Goal: Transaction & Acquisition: Purchase product/service

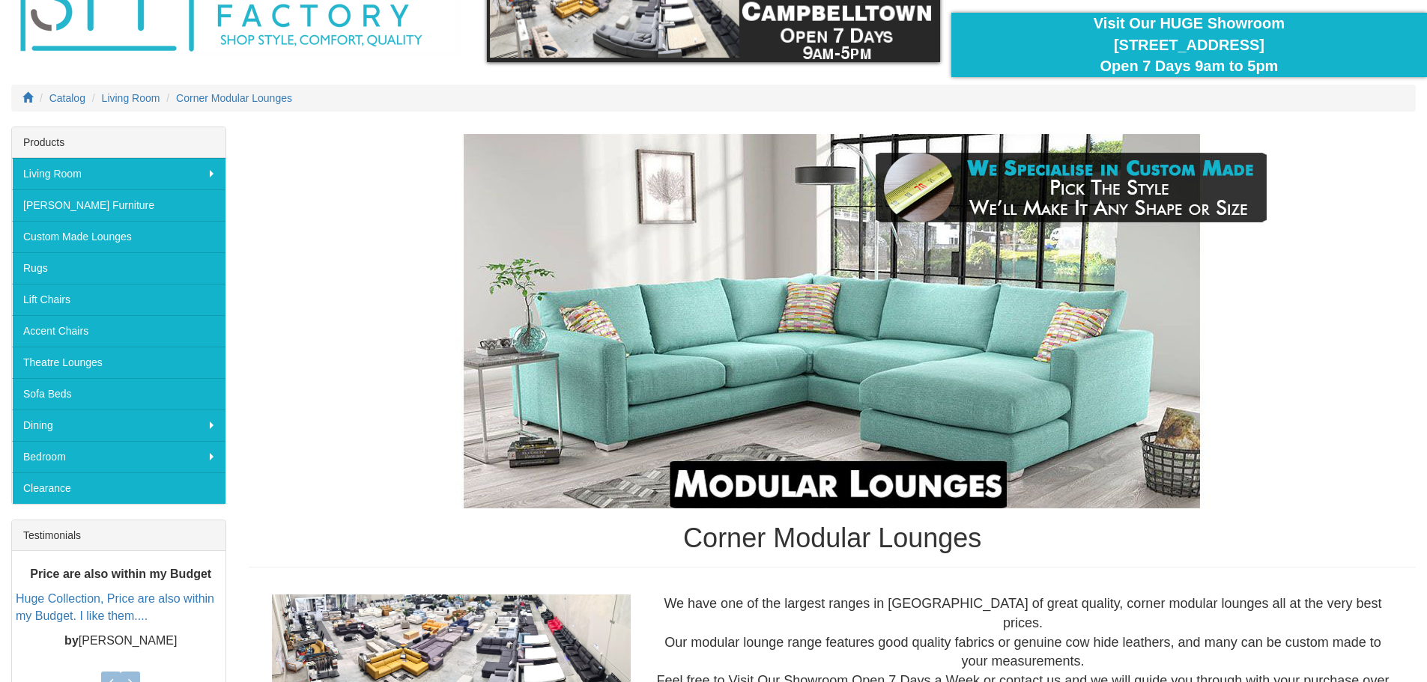
scroll to position [150, 0]
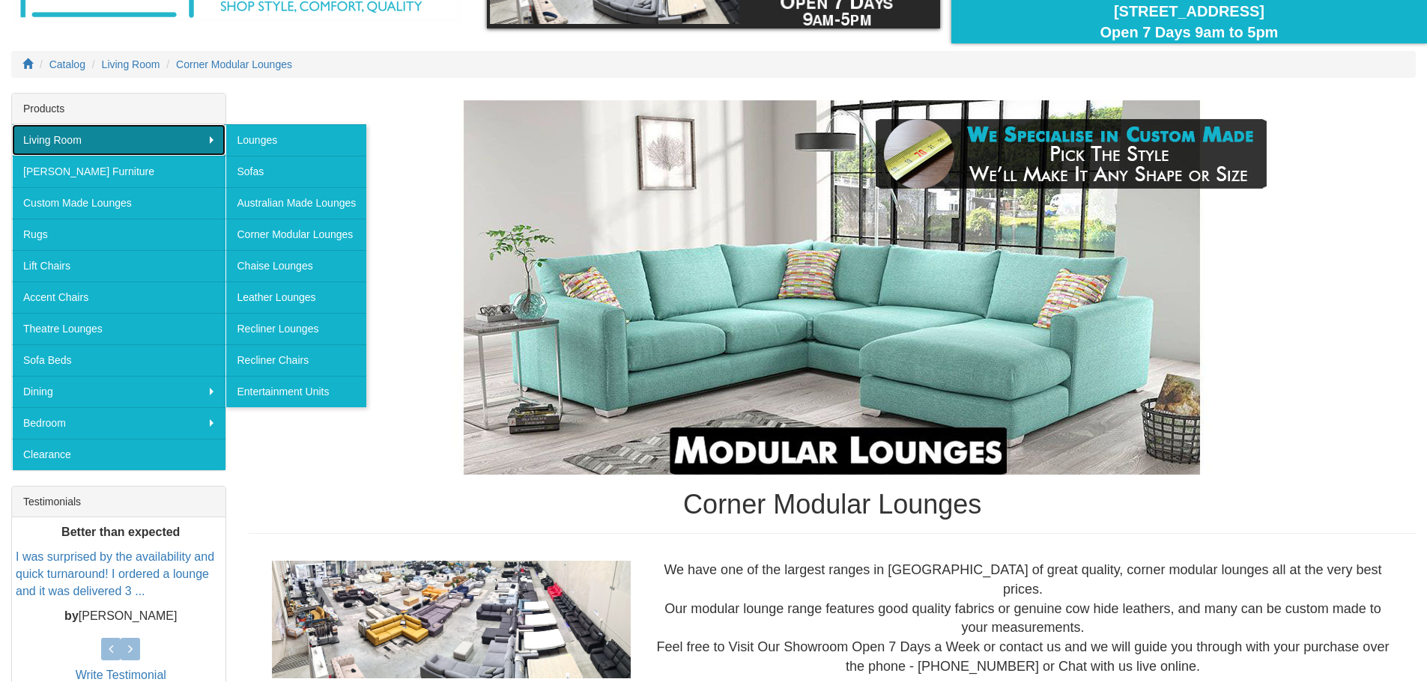
click at [126, 145] on link "Living Room" at bounding box center [118, 139] width 213 height 31
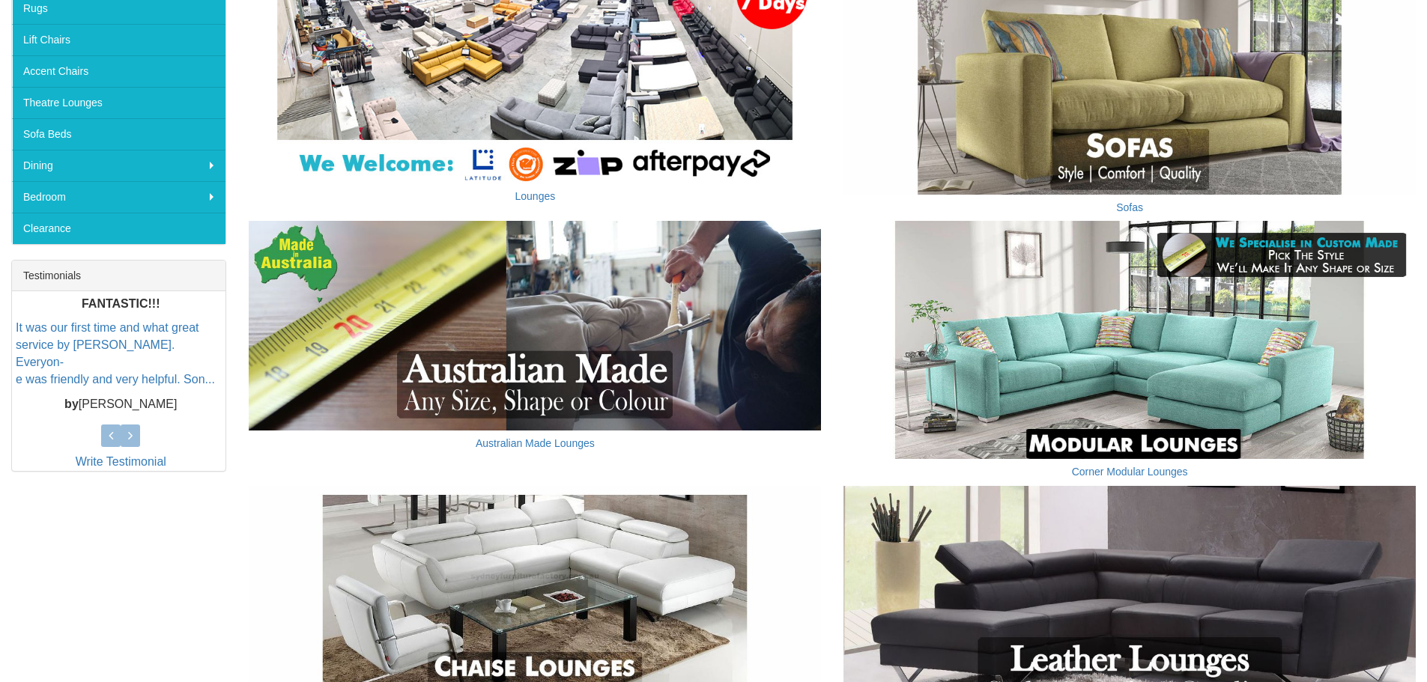
scroll to position [449, 0]
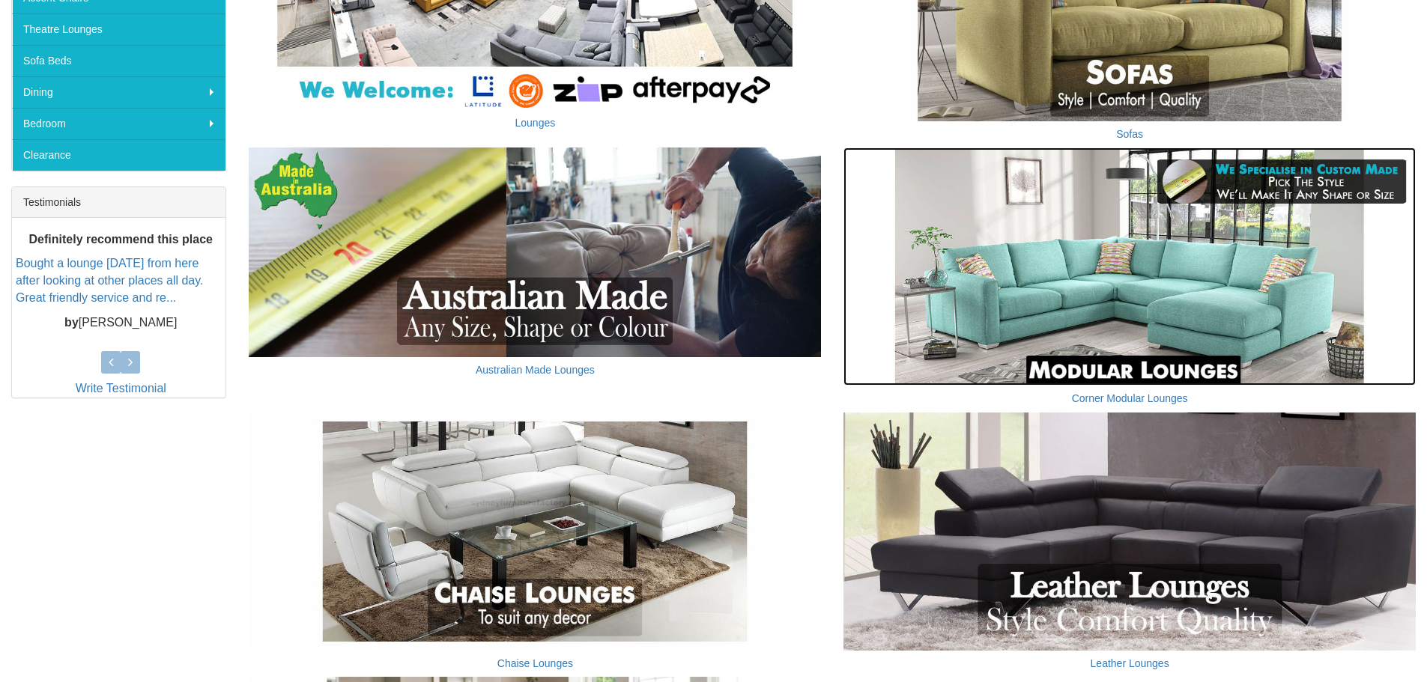
click at [1154, 276] on img at bounding box center [1129, 267] width 572 height 238
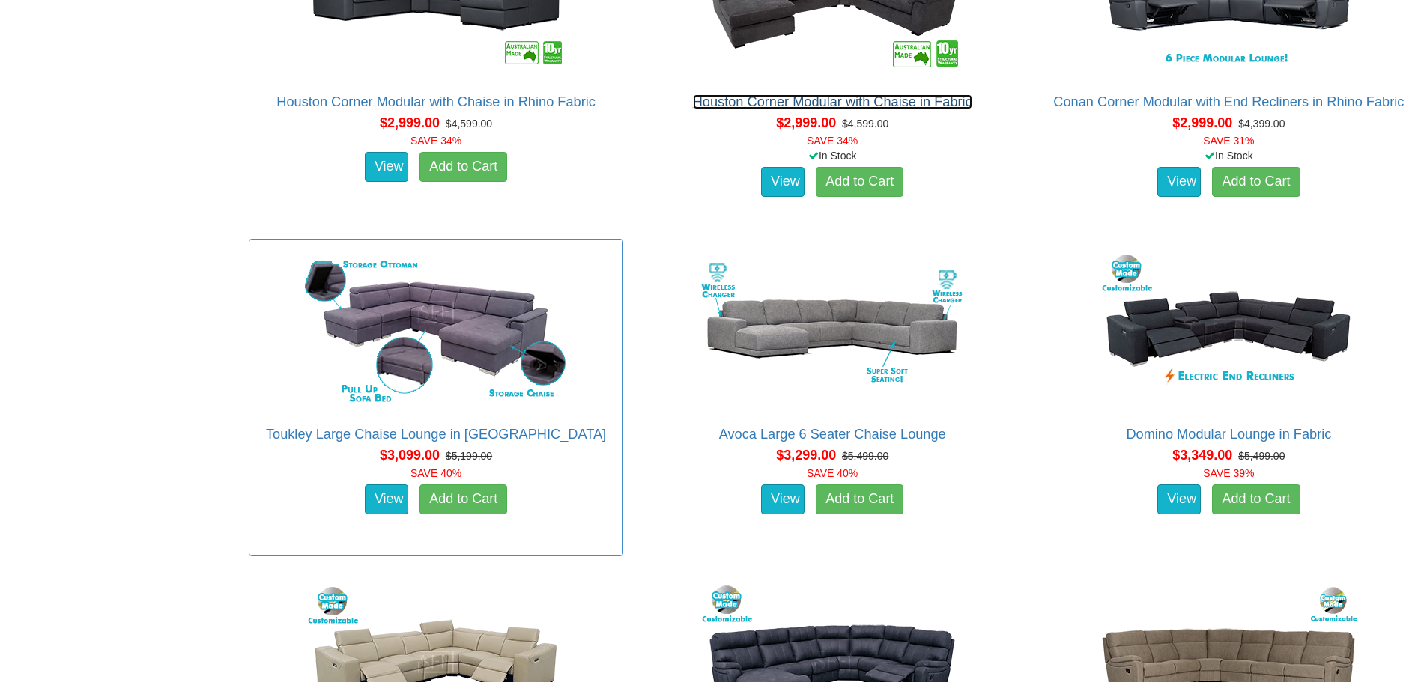
scroll to position [2397, 0]
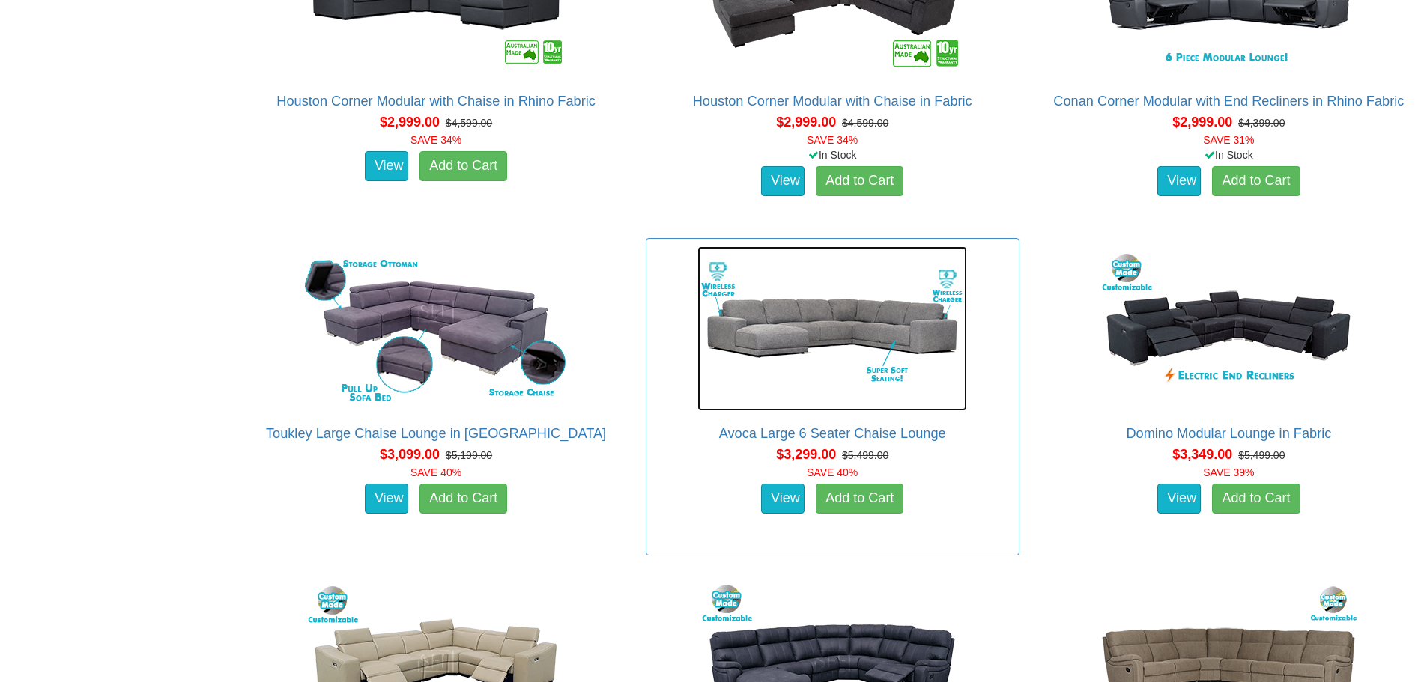
click at [744, 338] on img at bounding box center [832, 328] width 270 height 165
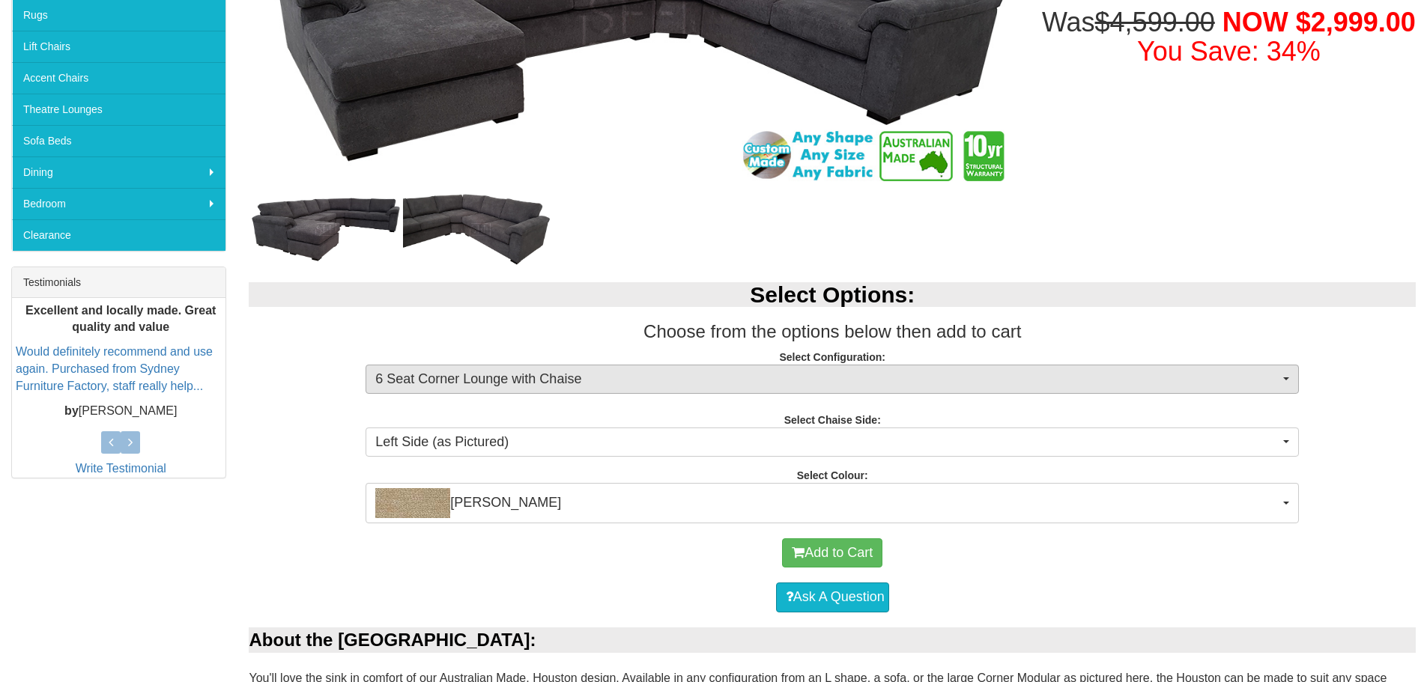
scroll to position [375, 0]
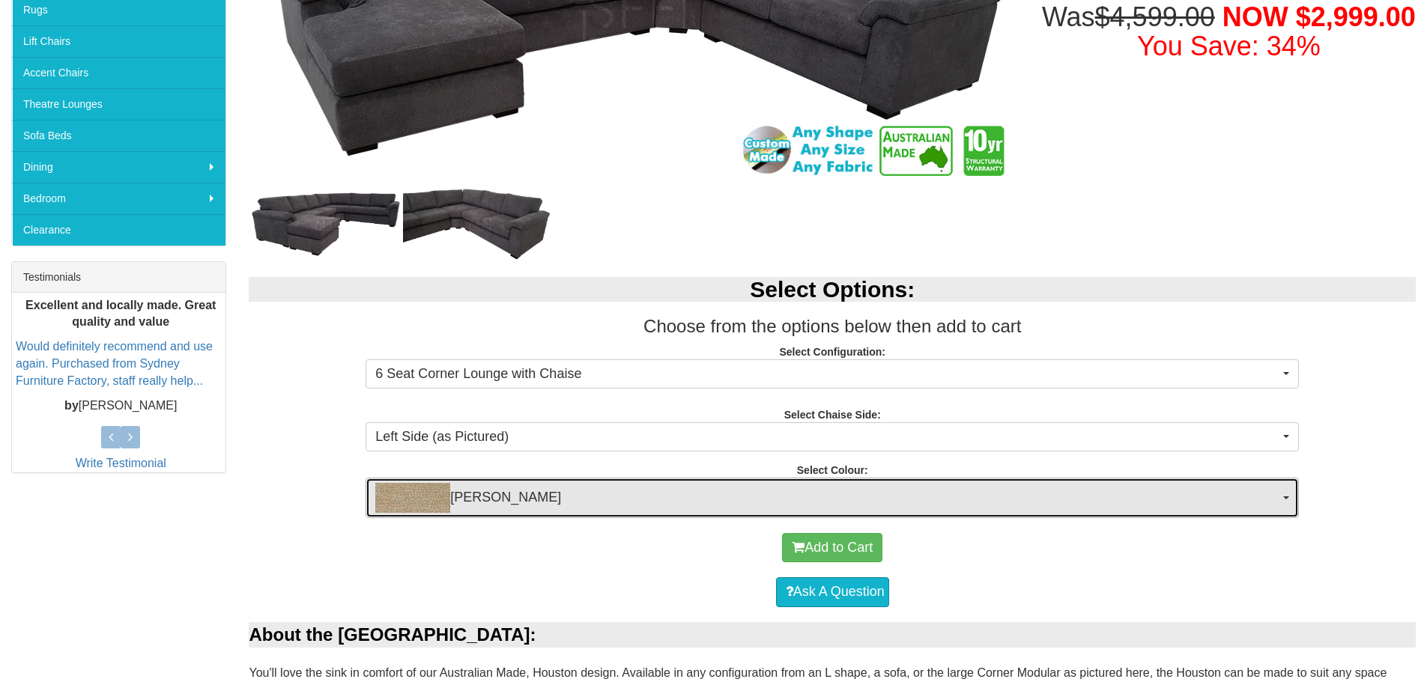
click at [485, 496] on span "Fletcher Wheat" at bounding box center [827, 498] width 904 height 30
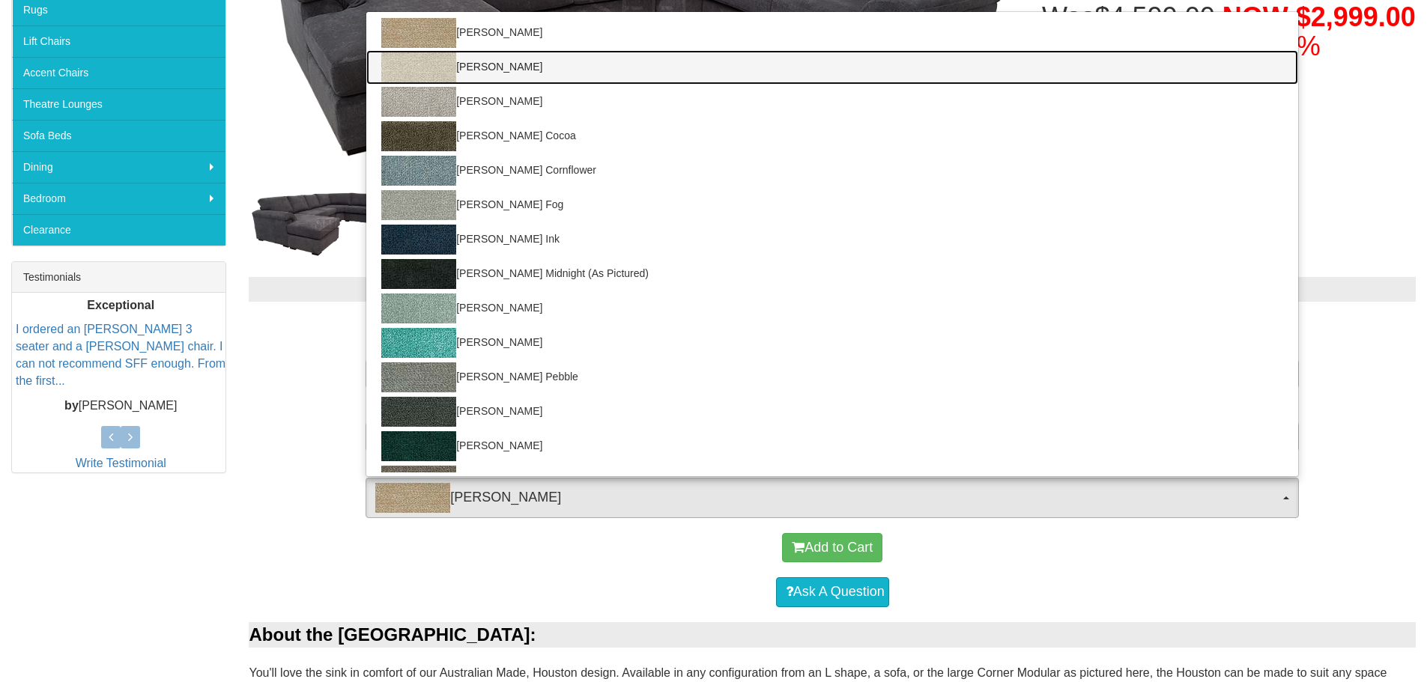
click at [519, 69] on link "Fletcher Barley" at bounding box center [832, 67] width 932 height 34
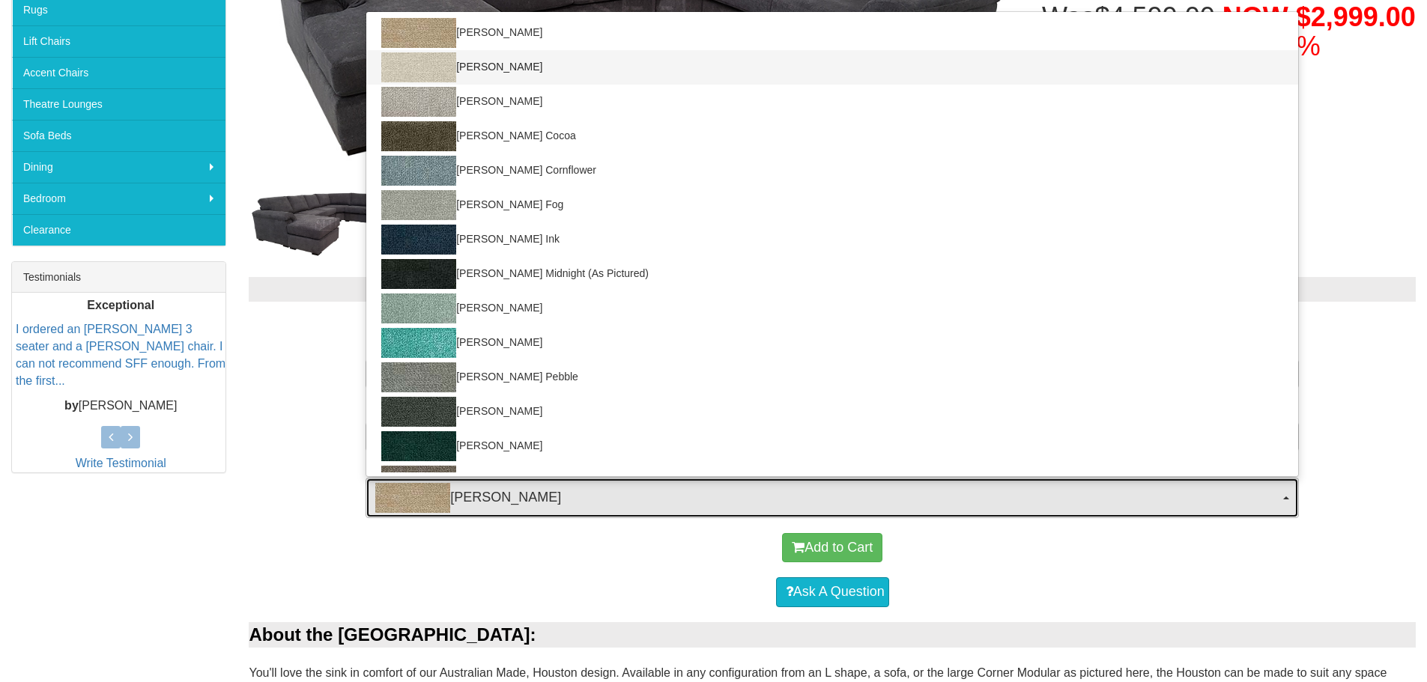
select select "1827"
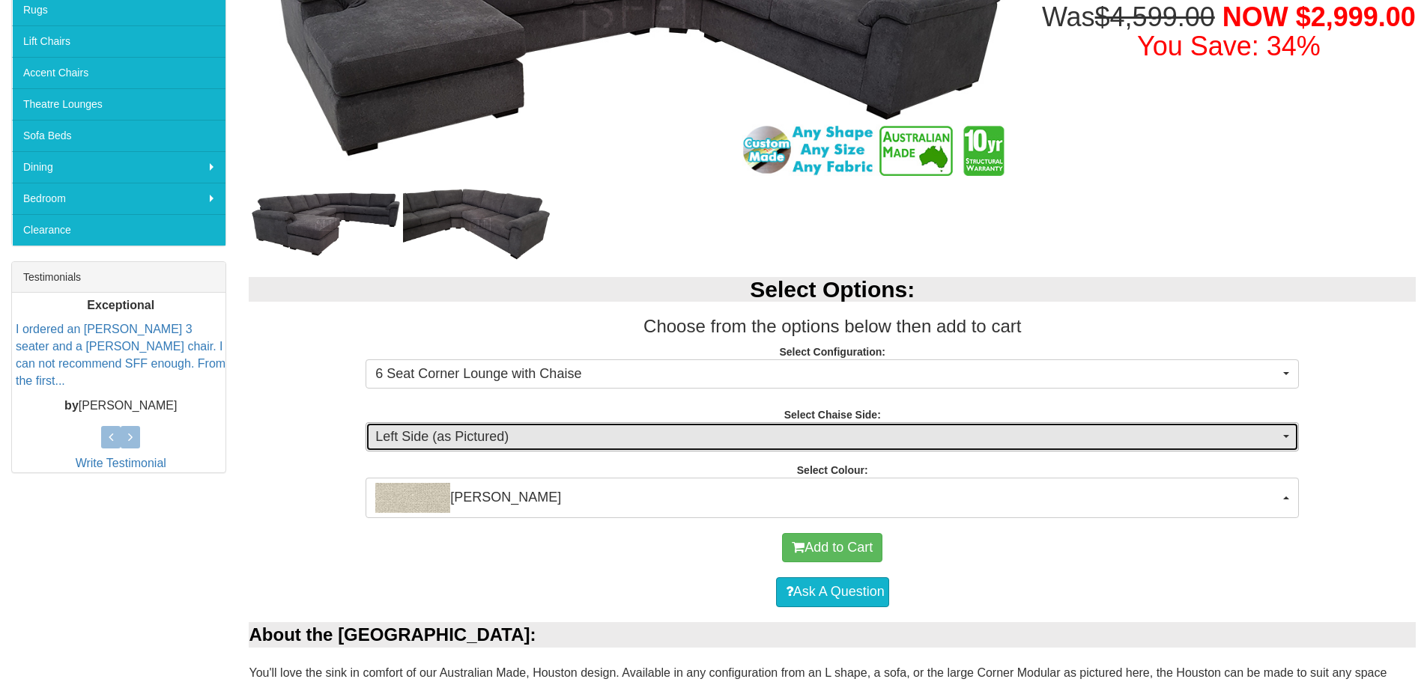
click at [503, 437] on span "Left Side (as Pictured)" at bounding box center [827, 437] width 904 height 19
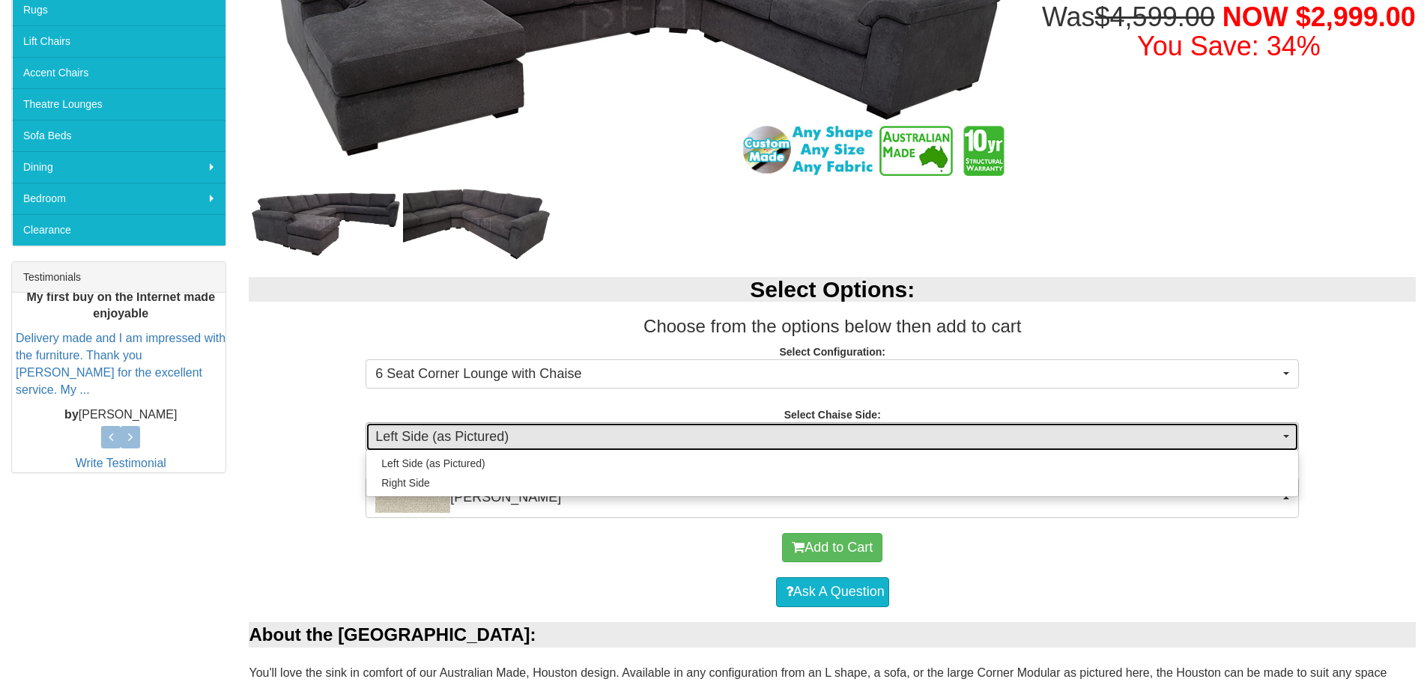
click at [503, 437] on span "Left Side (as Pictured)" at bounding box center [827, 437] width 904 height 19
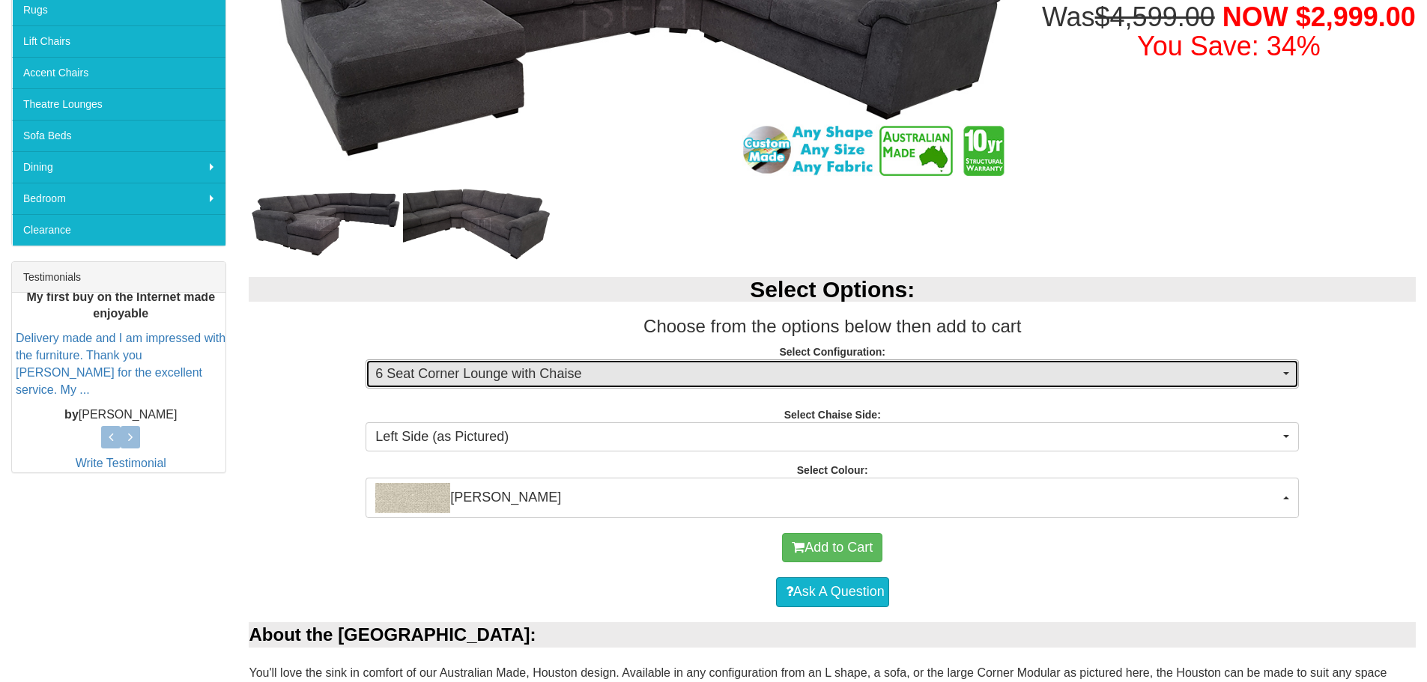
click at [521, 366] on span "6 Seat Corner Lounge with Chaise" at bounding box center [827, 374] width 904 height 19
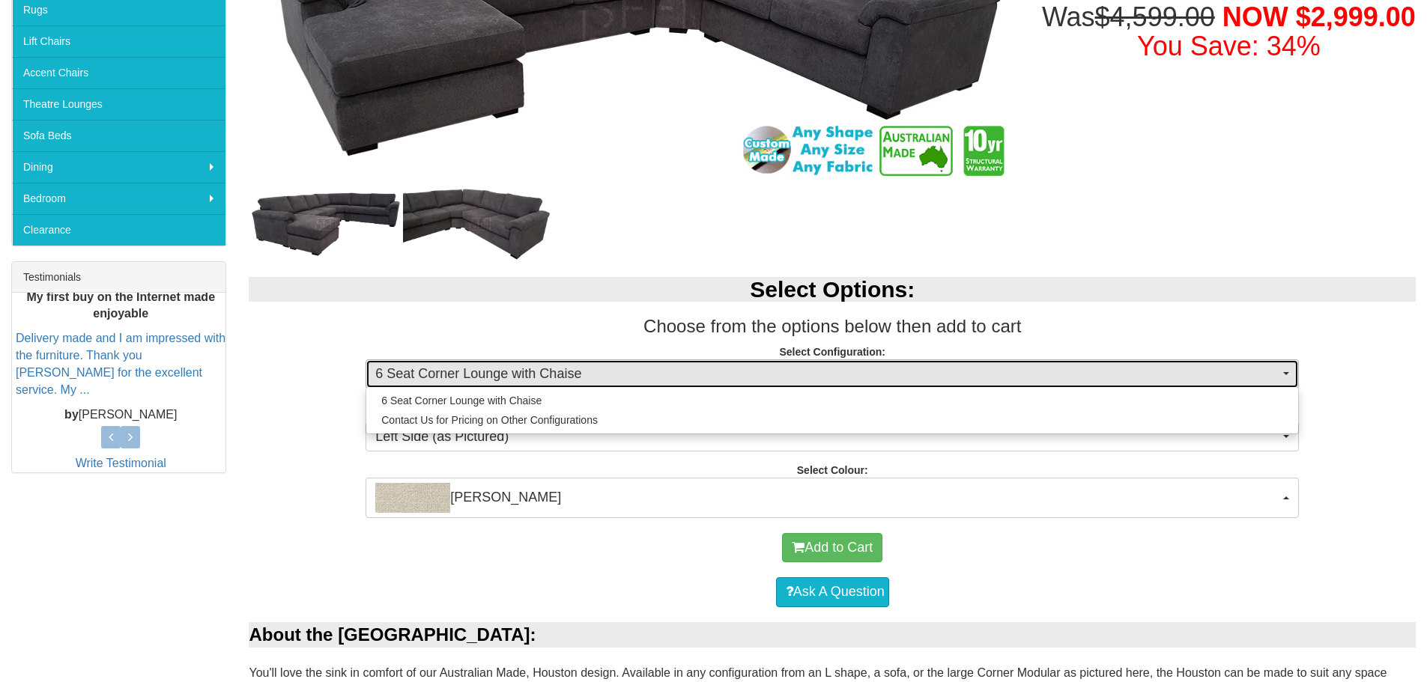
click at [521, 366] on span "6 Seat Corner Lounge with Chaise" at bounding box center [827, 374] width 904 height 19
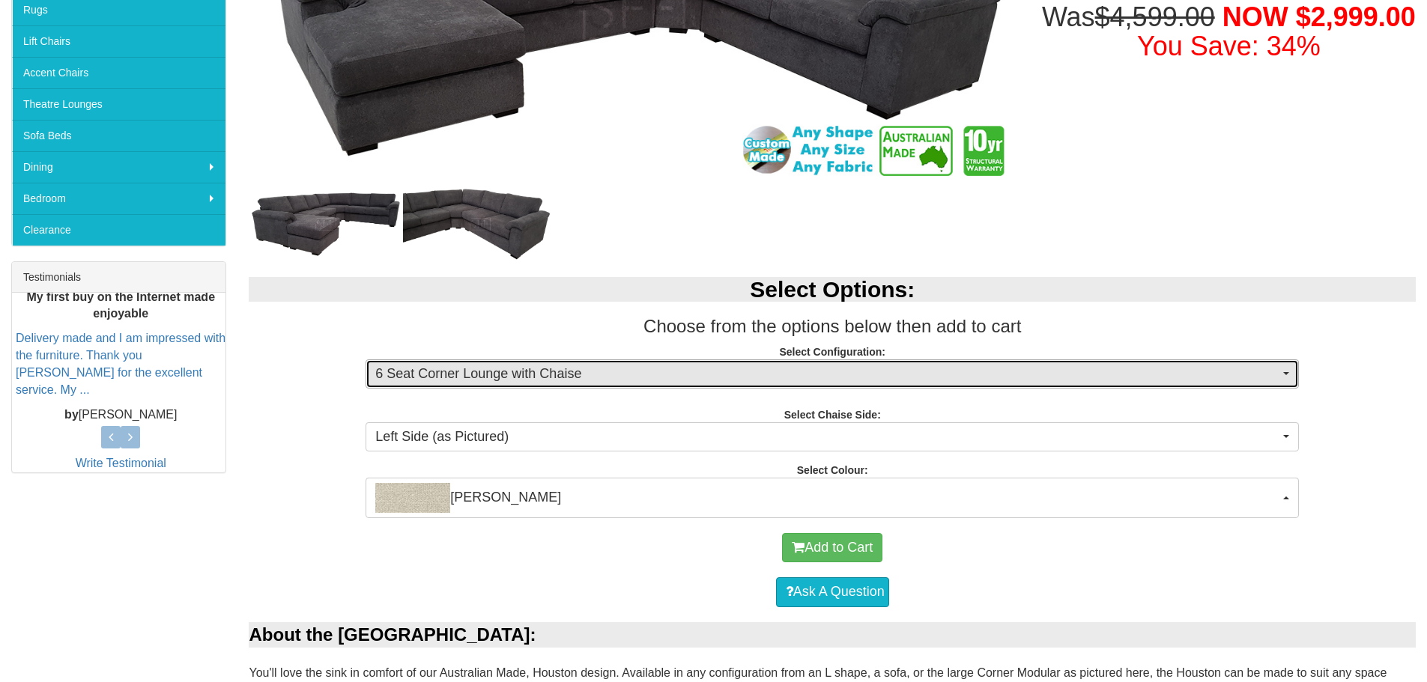
click at [521, 372] on span "6 Seat Corner Lounge with Chaise" at bounding box center [827, 374] width 904 height 19
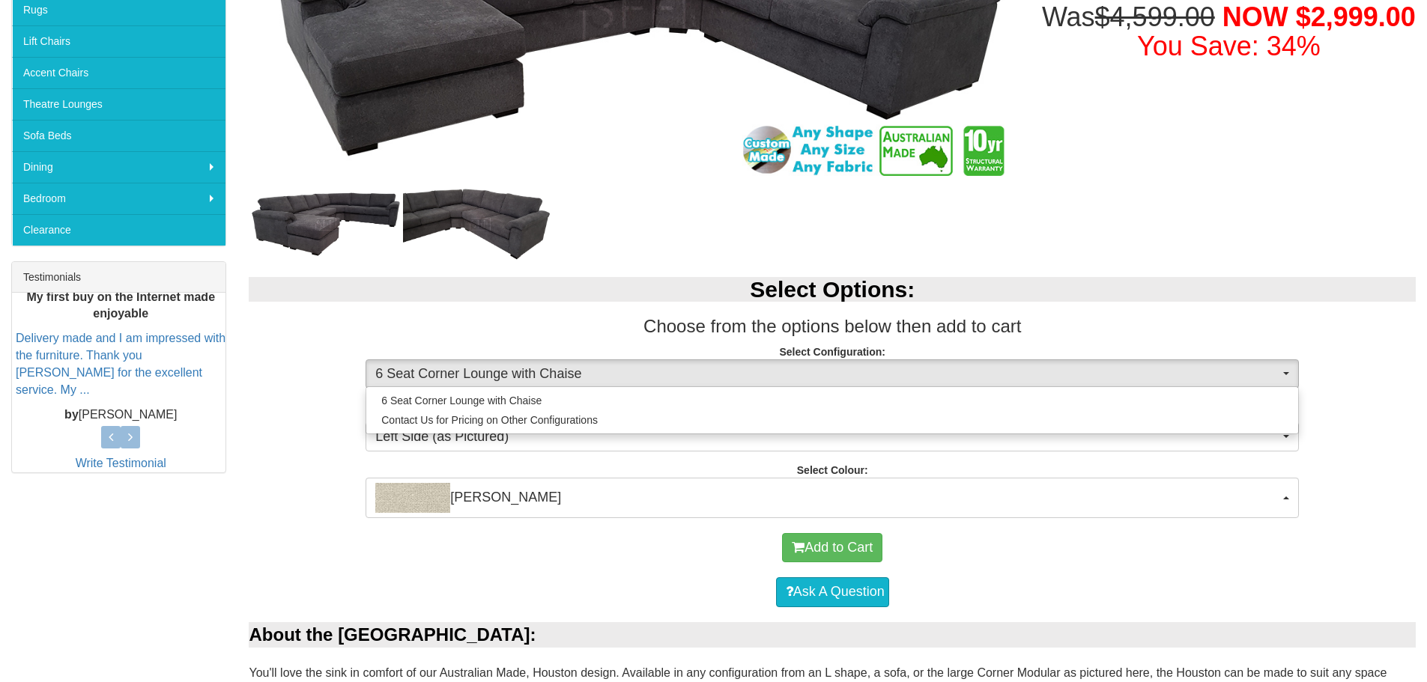
click at [525, 326] on h3 "Choose from the options below then add to cart" at bounding box center [832, 326] width 1167 height 19
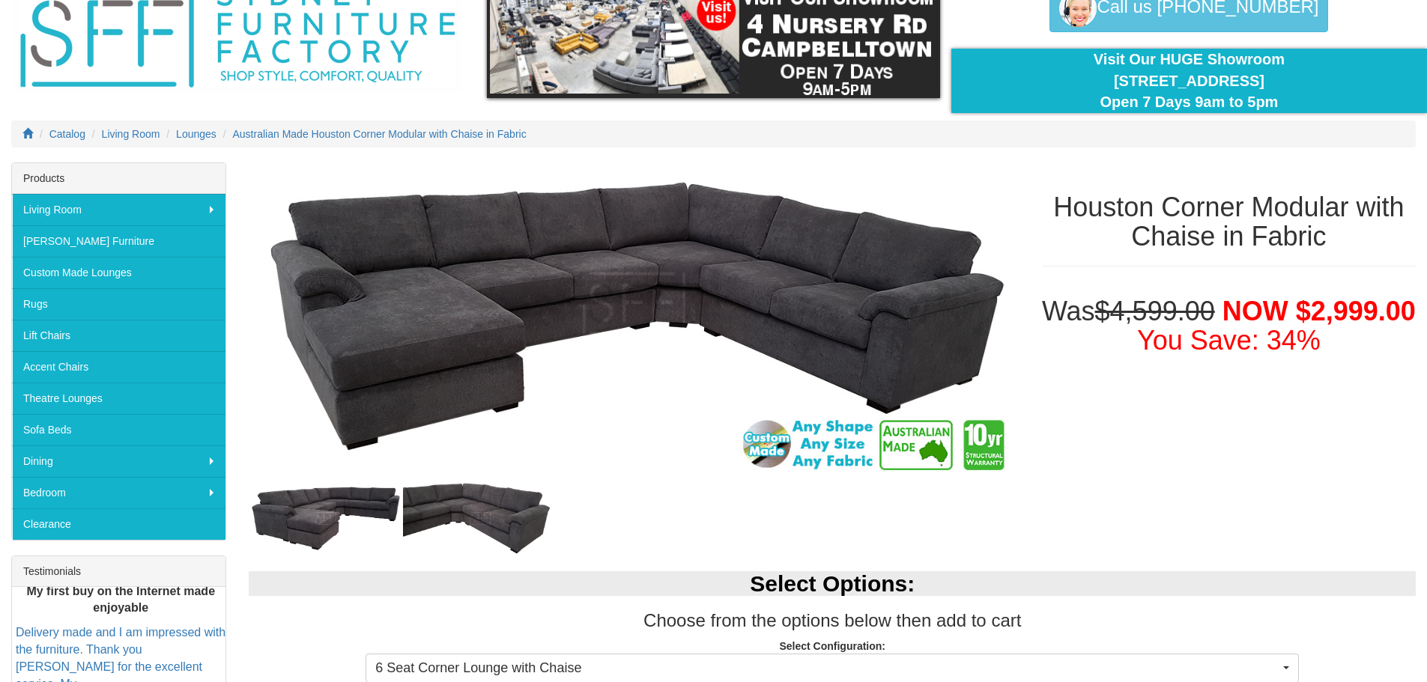
scroll to position [75, 0]
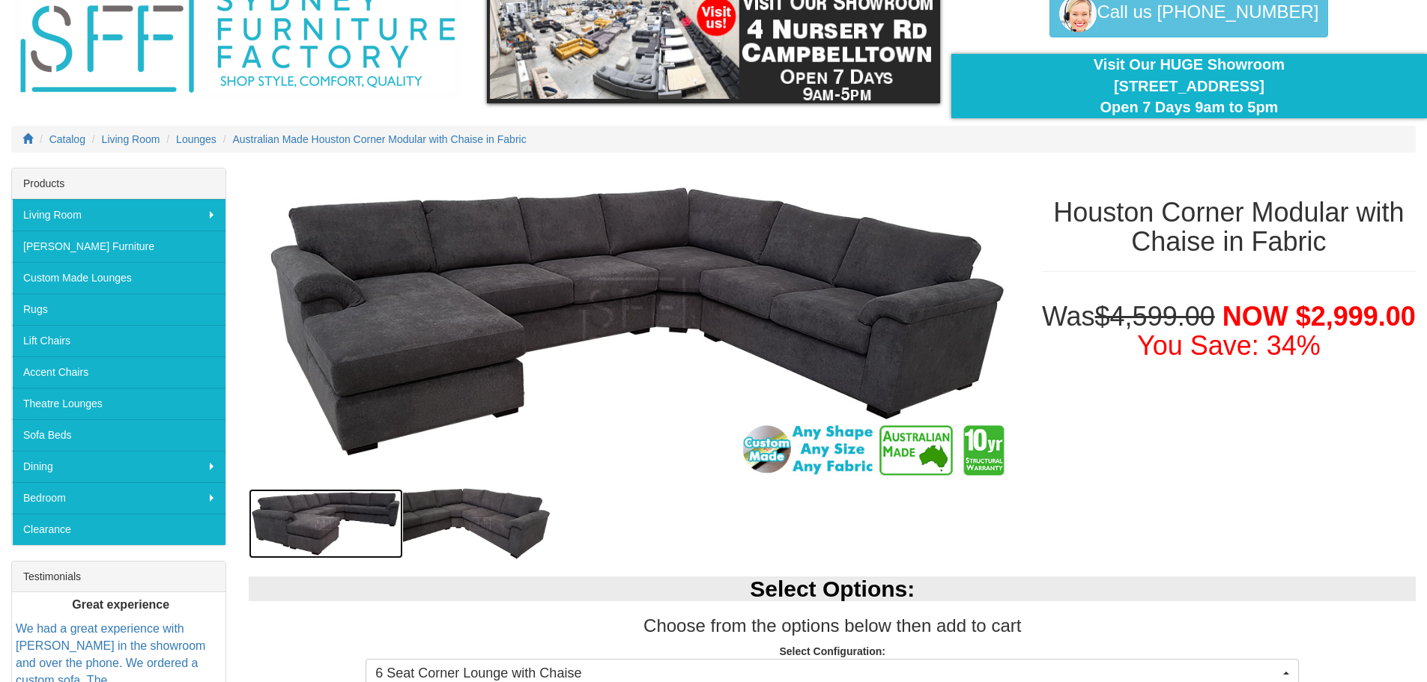
drag, startPoint x: 368, startPoint y: 533, endPoint x: 391, endPoint y: 525, distance: 24.4
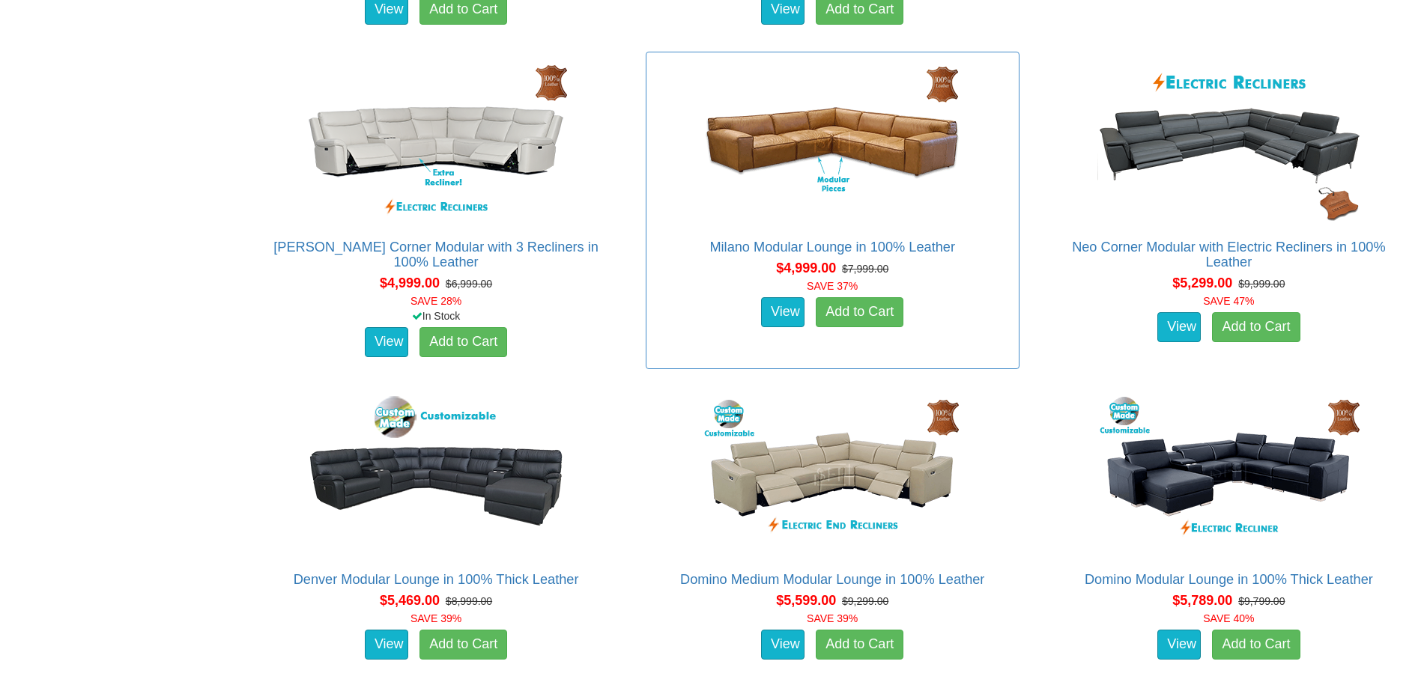
scroll to position [4025, 0]
